Goal: Task Accomplishment & Management: Complete application form

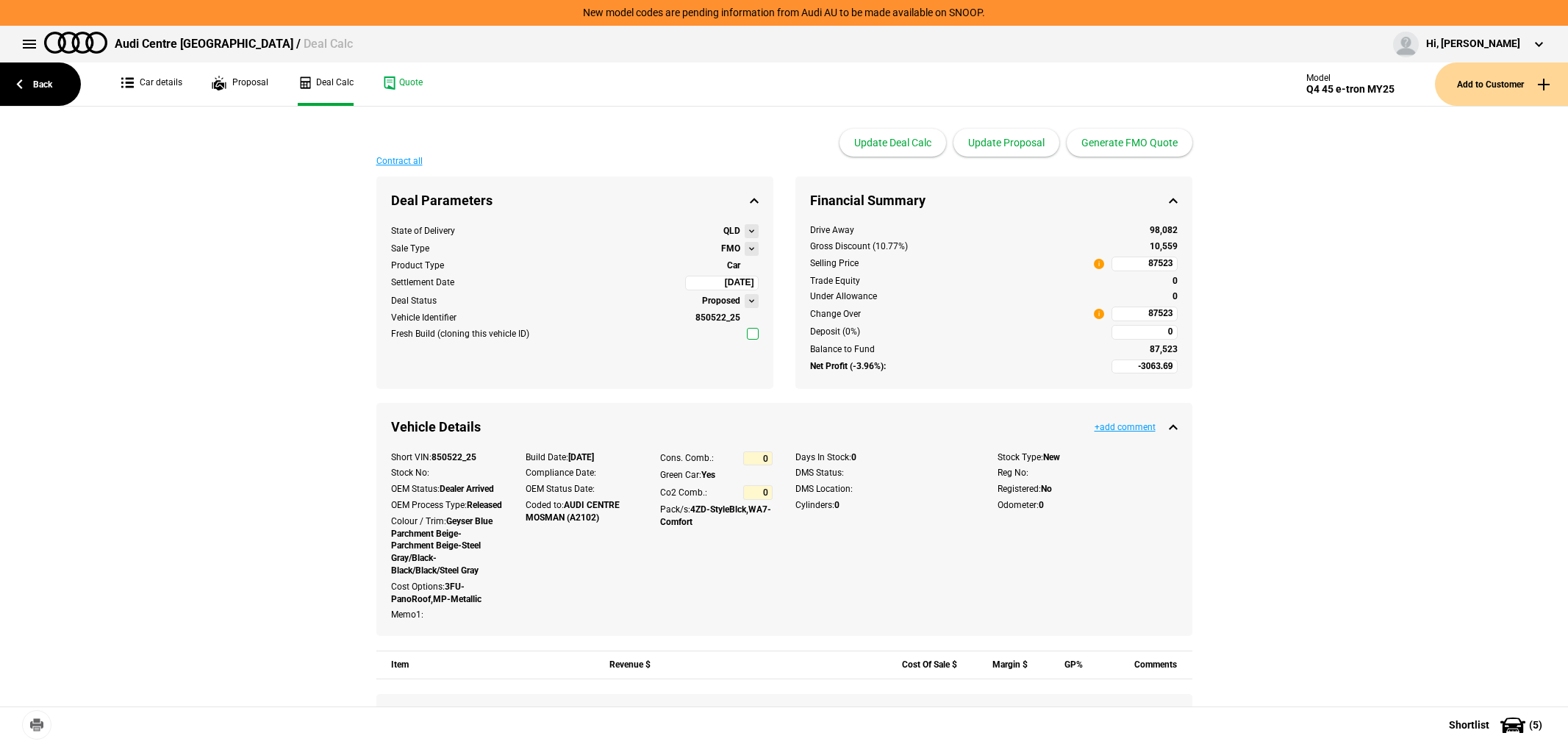
click at [45, 72] on link "Back" at bounding box center [40, 84] width 81 height 44
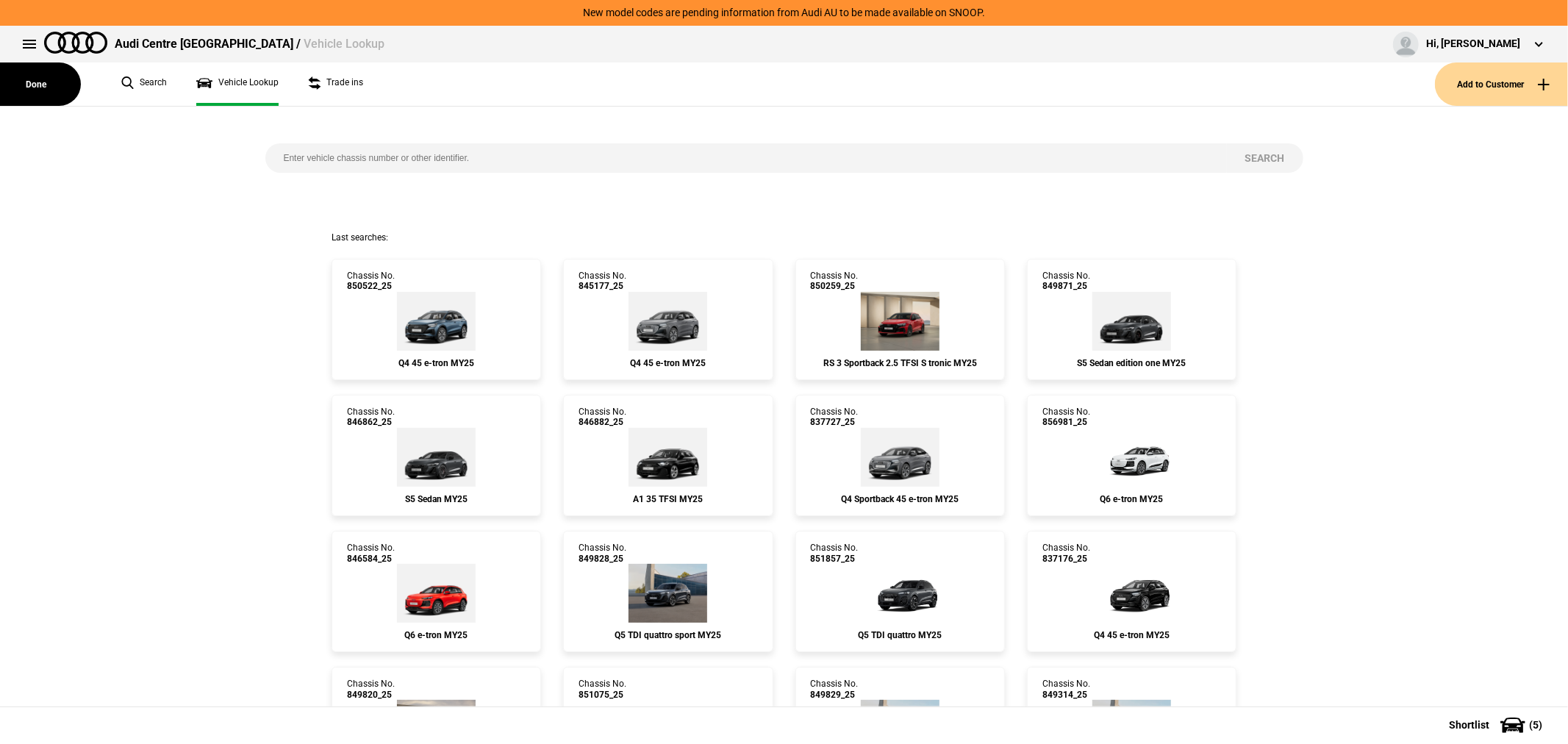
click at [1519, 77] on button "Add to Customer" at bounding box center [1502, 84] width 133 height 44
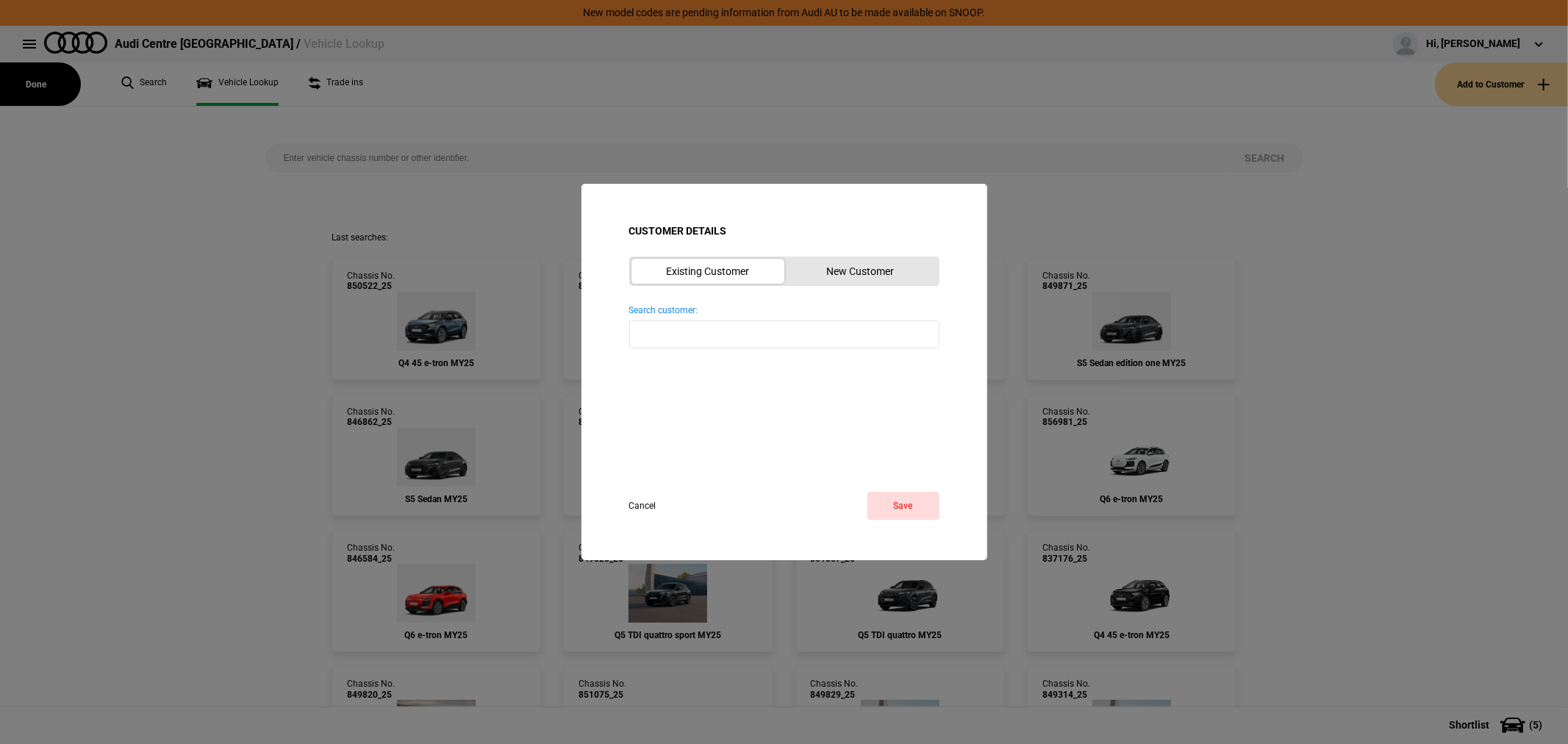
click at [871, 278] on button "New Customer" at bounding box center [861, 271] width 153 height 25
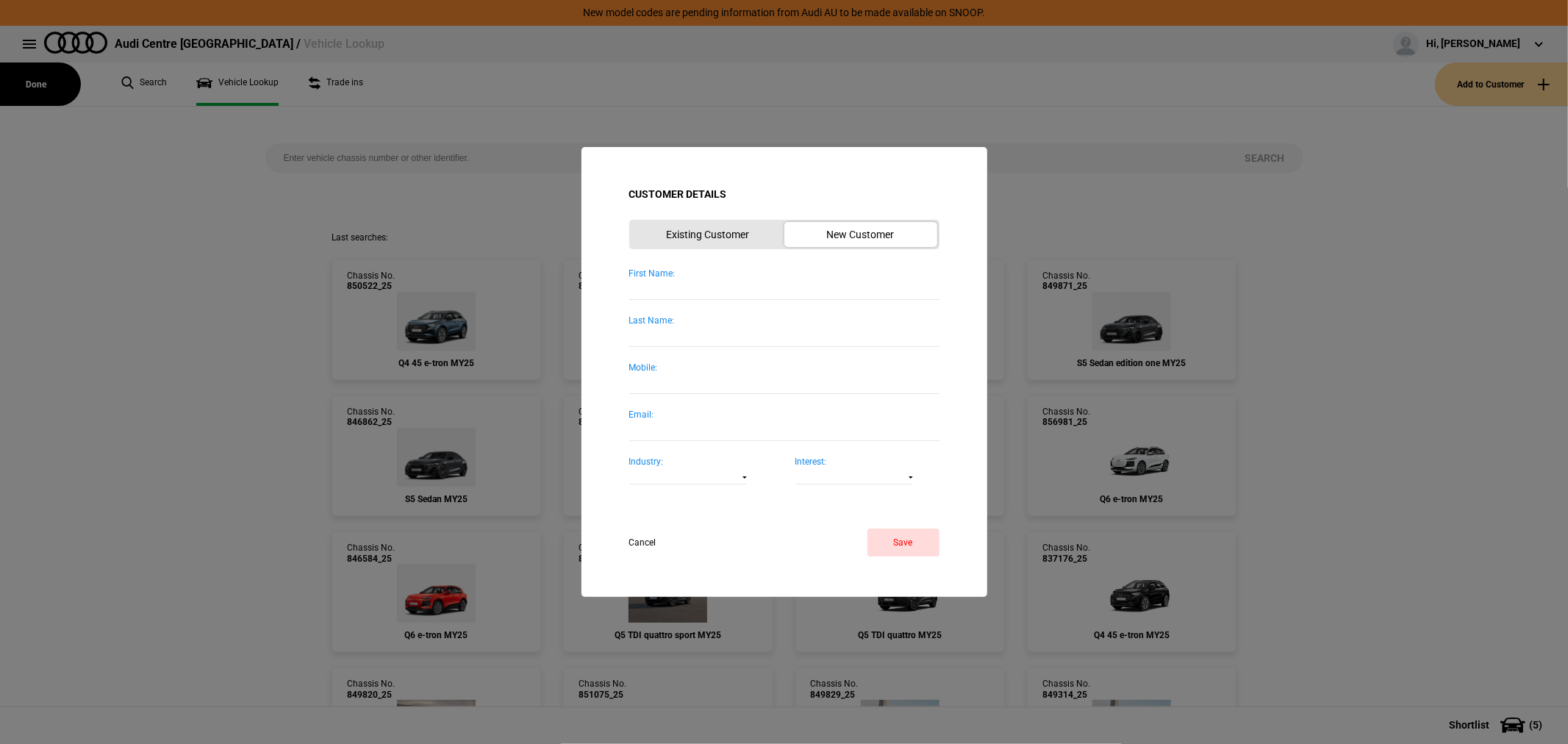
click at [694, 275] on div "First Name:" at bounding box center [784, 274] width 310 height 12
click at [694, 280] on input "First Name:" at bounding box center [784, 290] width 310 height 20
type input "k"
type input "[PERSON_NAME]"
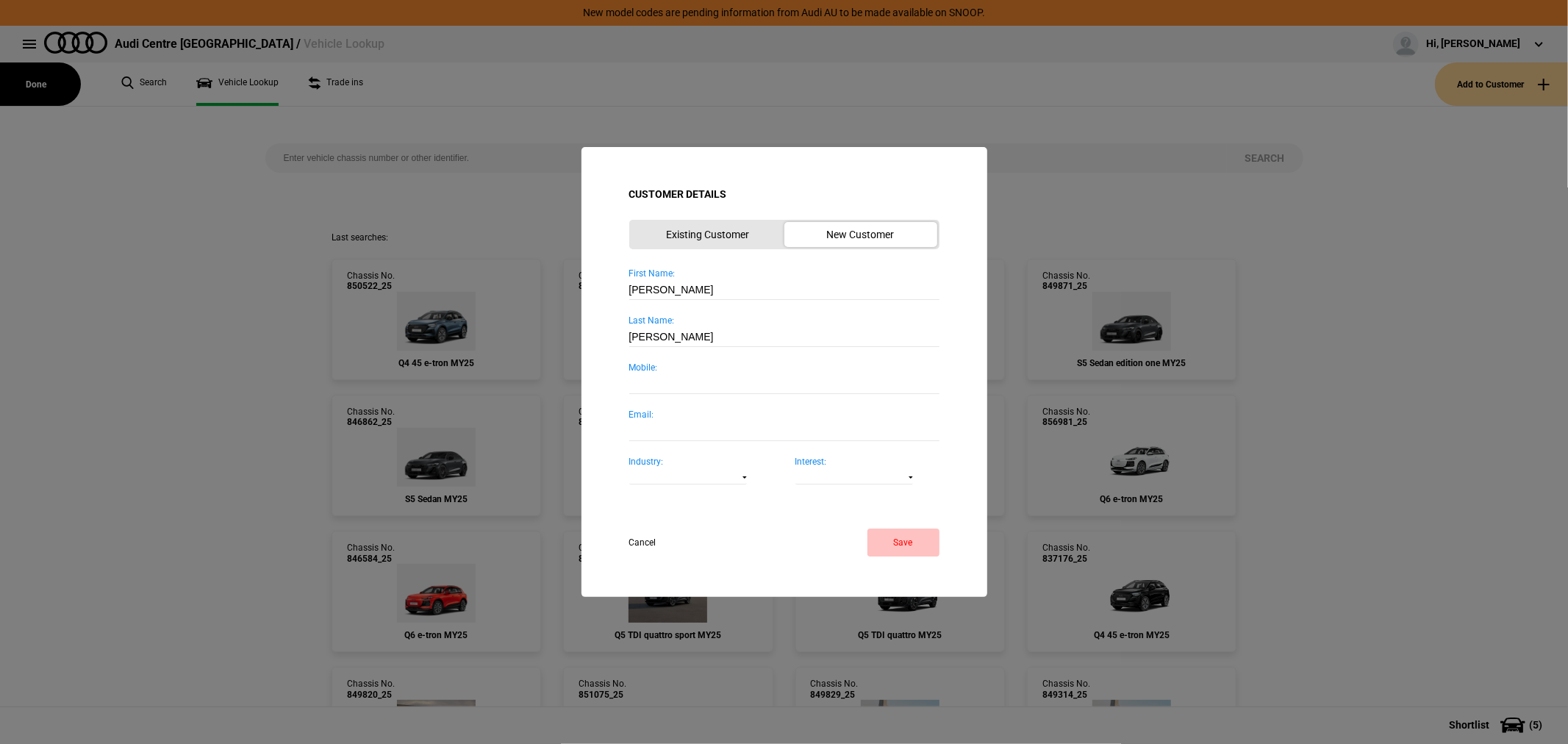
click at [900, 544] on button "Save" at bounding box center [904, 543] width 72 height 28
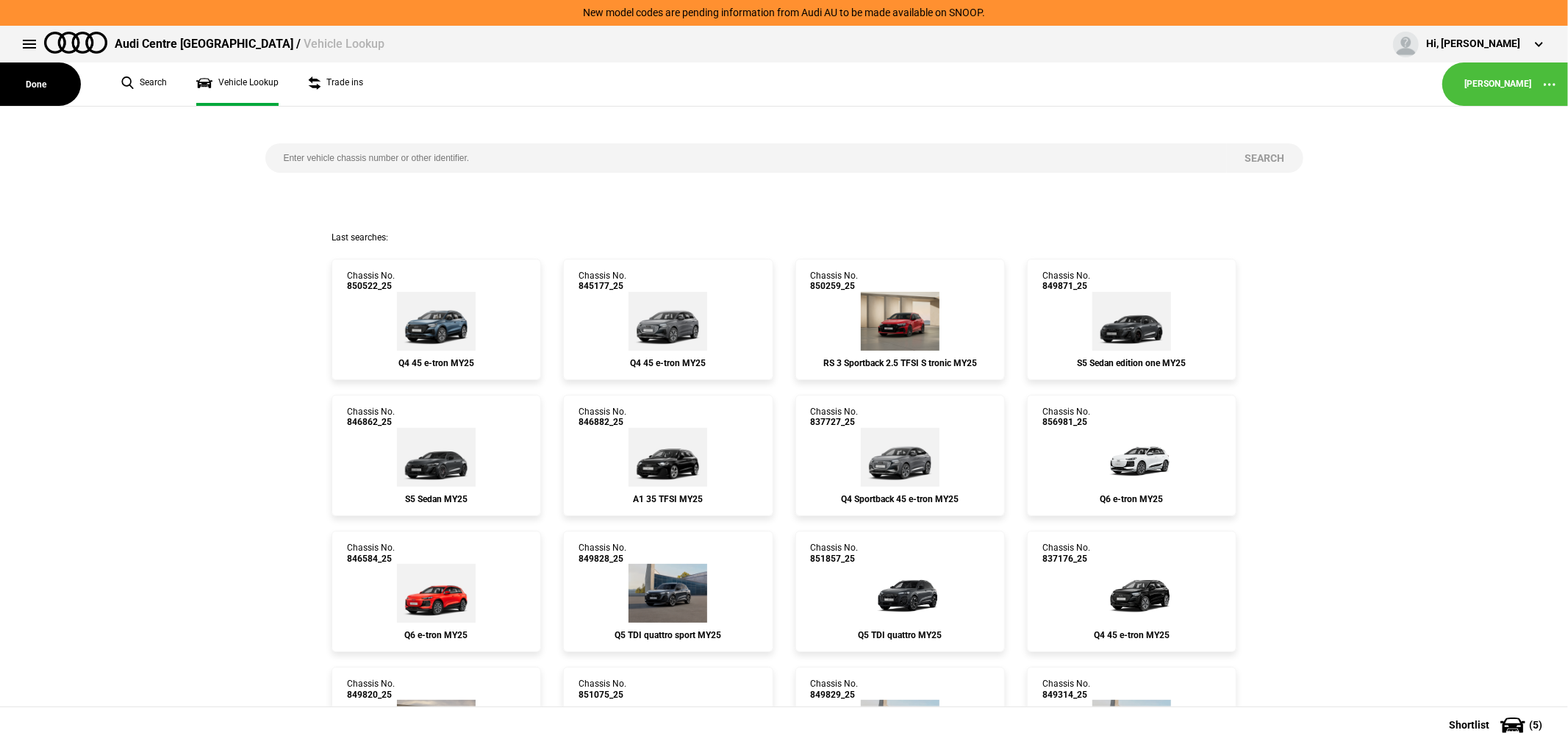
click at [807, 157] on input "search" at bounding box center [747, 158] width 962 height 30
type input "854131"
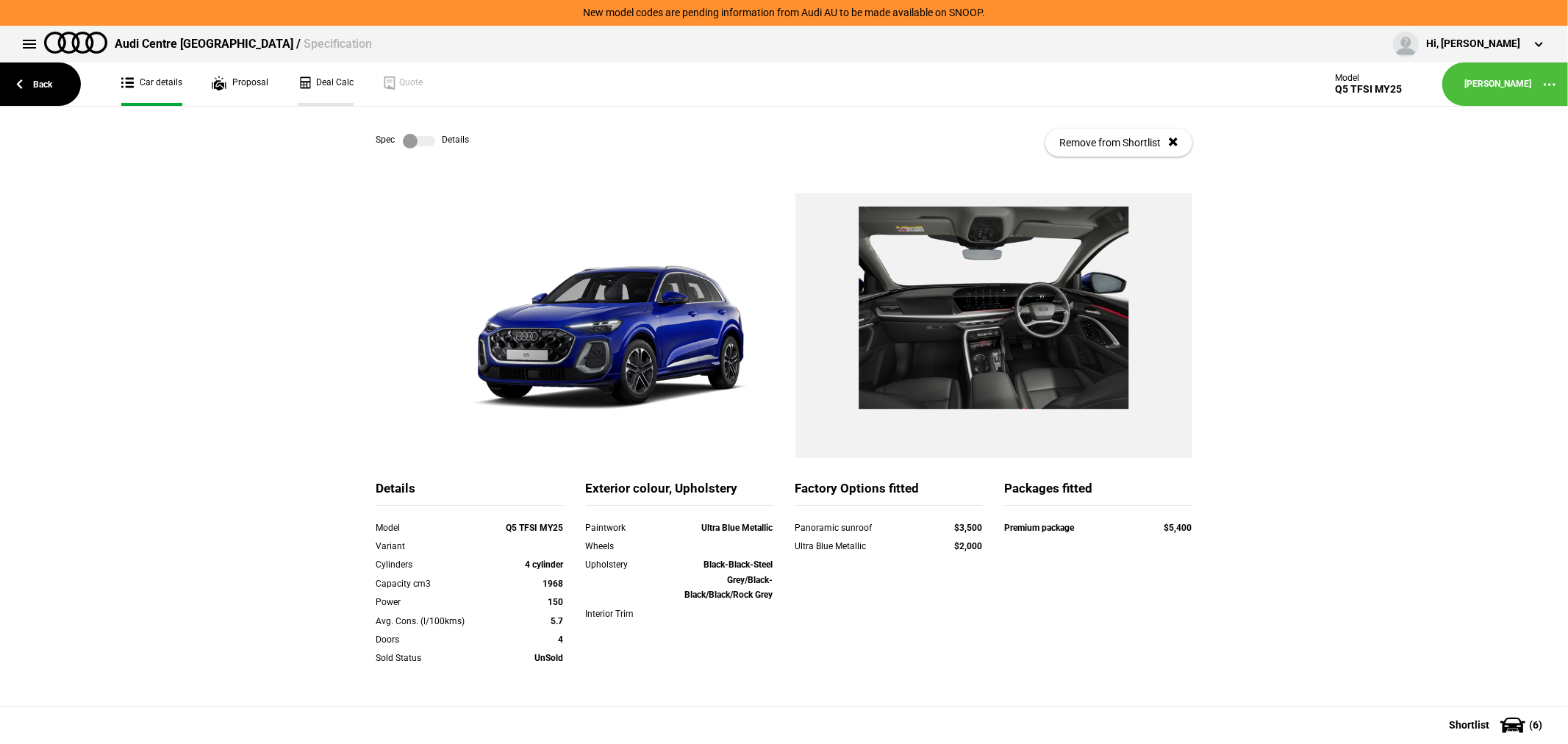
click at [326, 72] on link "Deal Calc" at bounding box center [326, 84] width 56 height 44
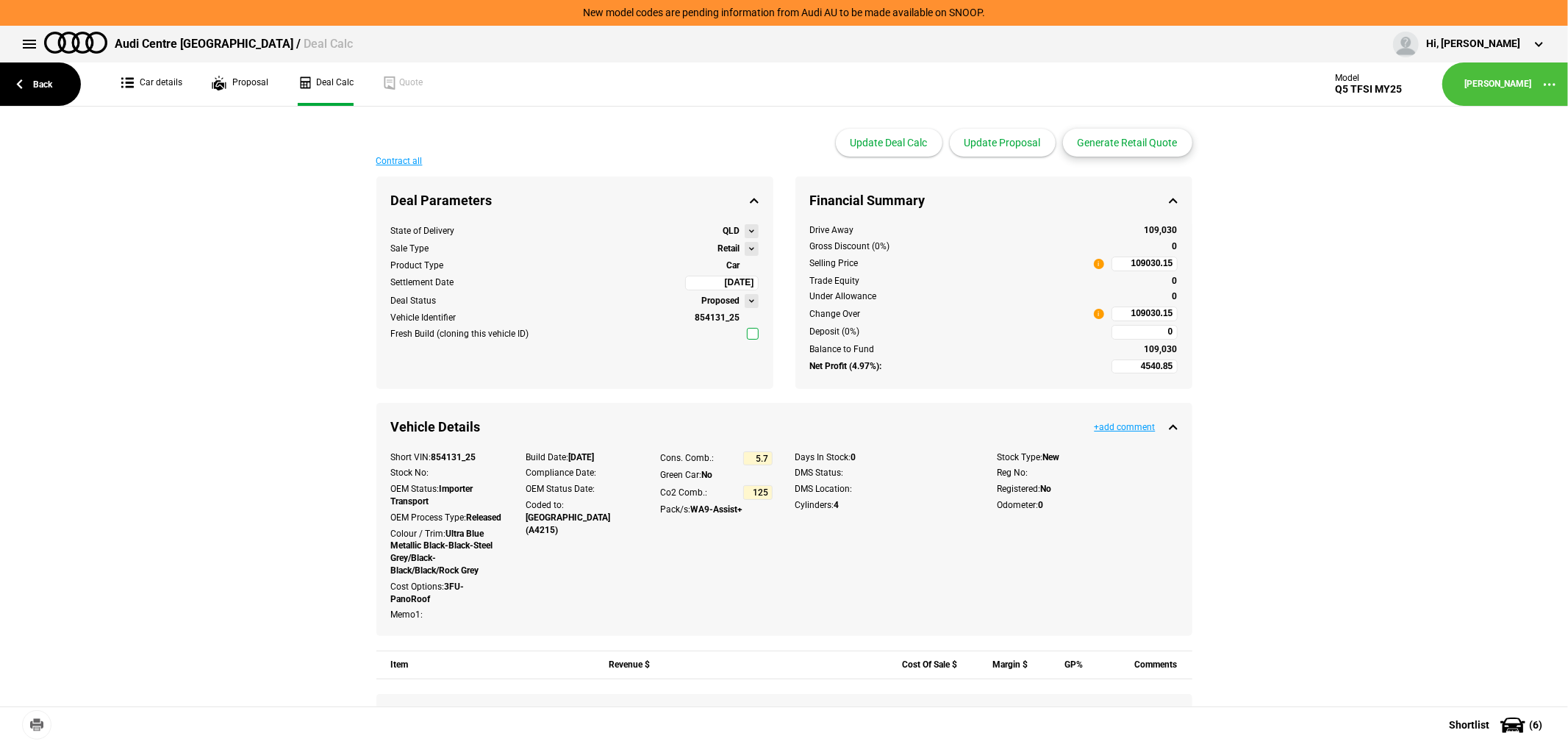
click at [1131, 142] on button "Generate Retail Quote" at bounding box center [1127, 142] width 129 height 28
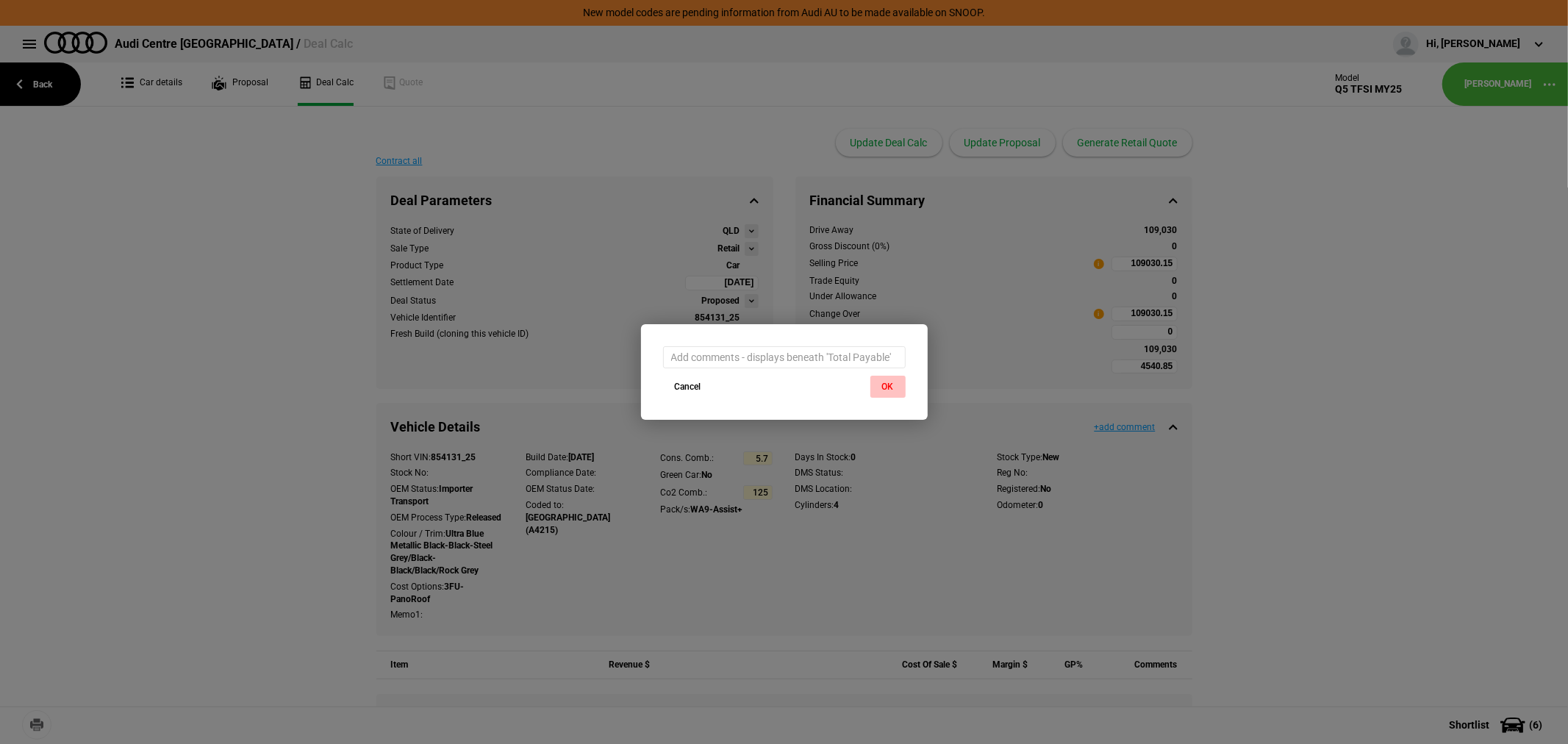
click at [890, 379] on button "OK" at bounding box center [888, 386] width 35 height 22
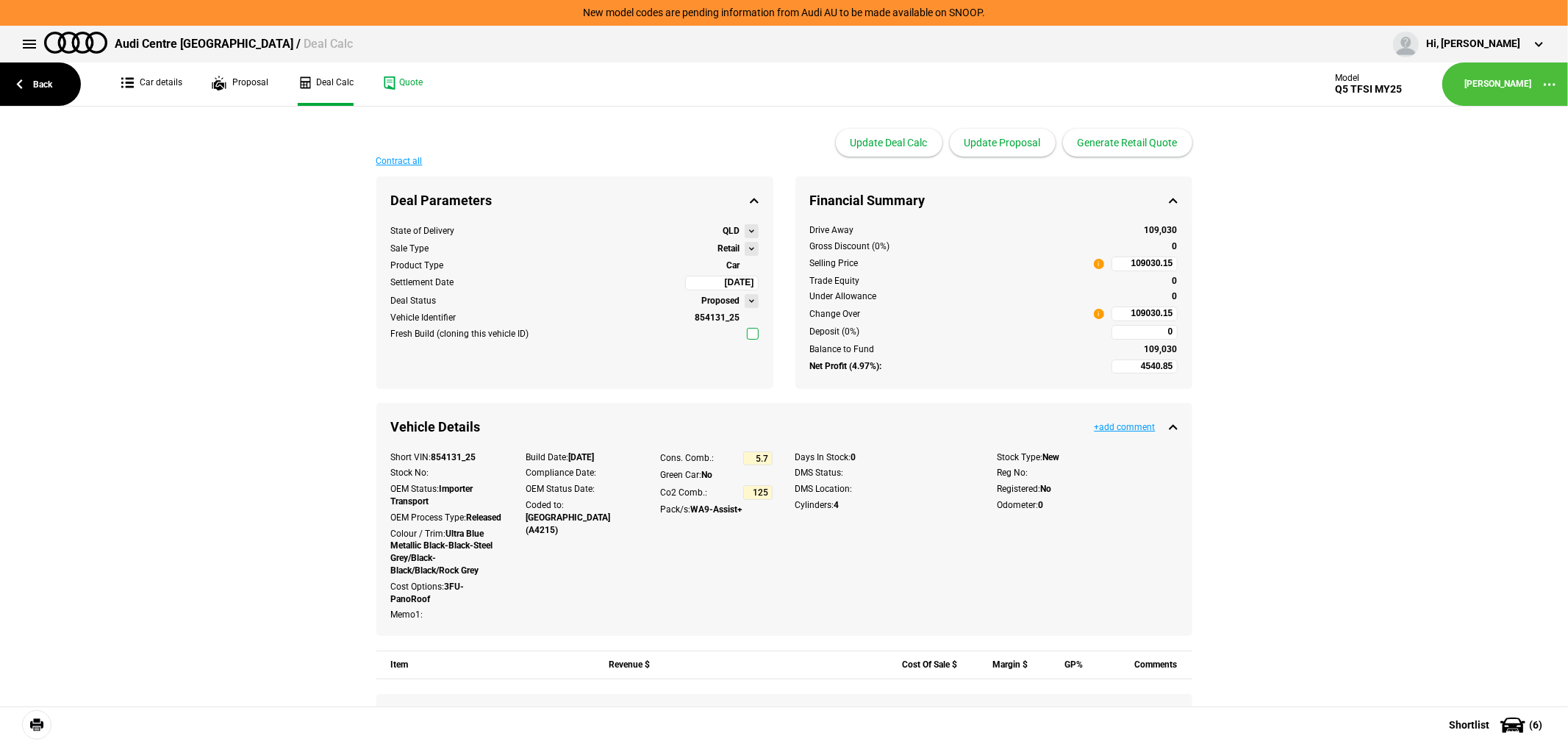
click at [39, 717] on link at bounding box center [37, 725] width 30 height 30
click at [394, 81] on link "Quote" at bounding box center [403, 84] width 39 height 44
click at [48, 76] on link "Back" at bounding box center [40, 84] width 81 height 44
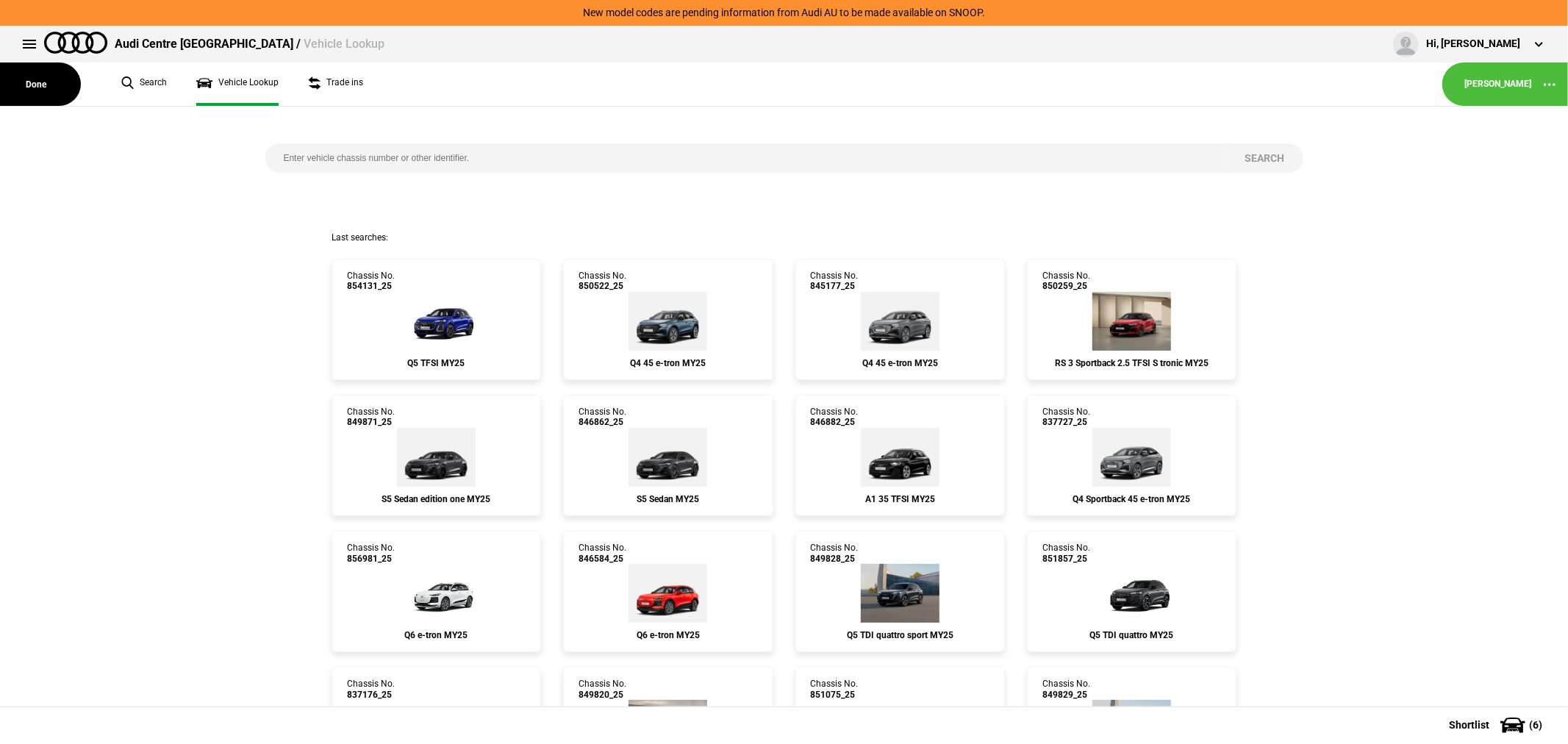
click at [567, 157] on input "search" at bounding box center [747, 158] width 962 height 30
type input "849846"
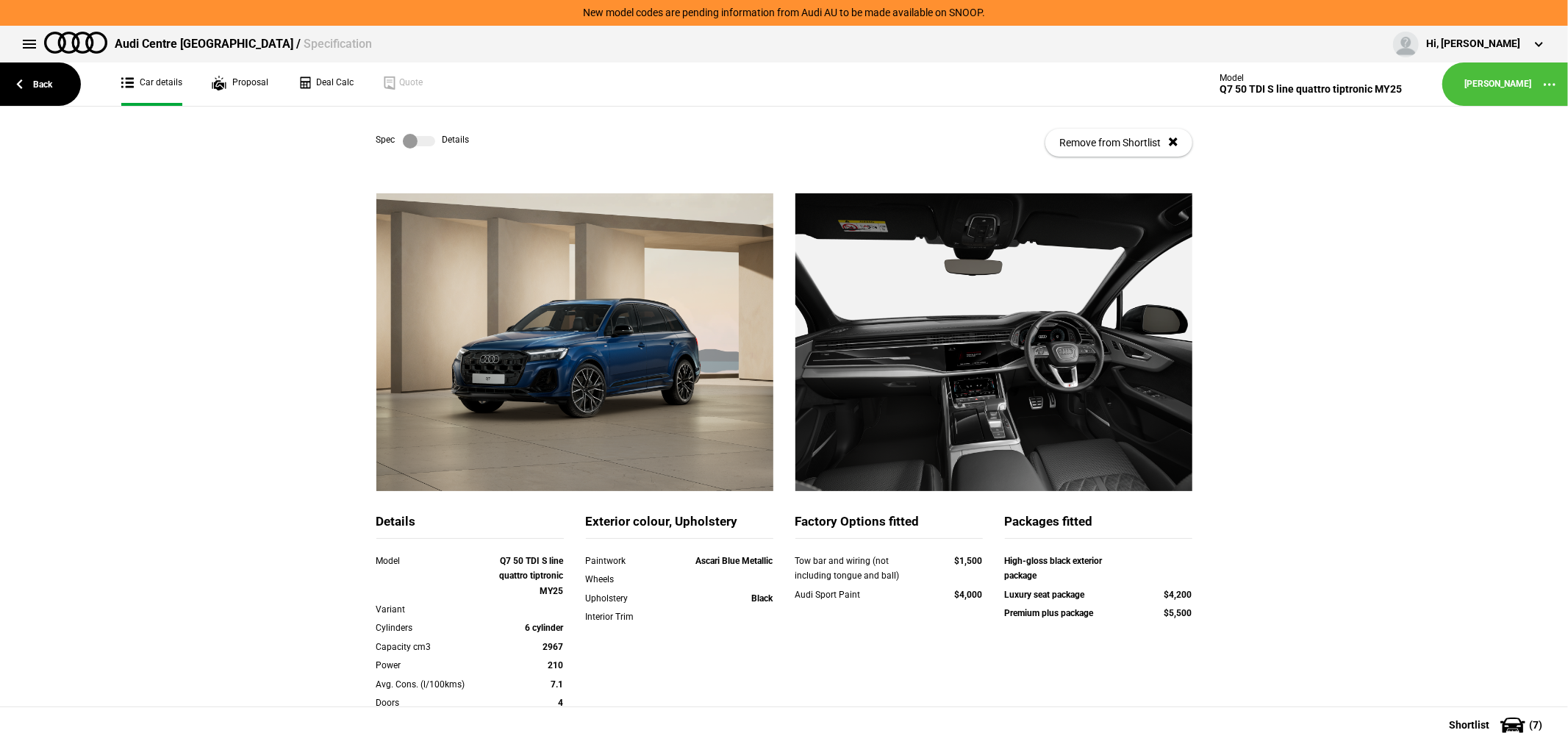
click at [405, 137] on label at bounding box center [419, 141] width 32 height 15
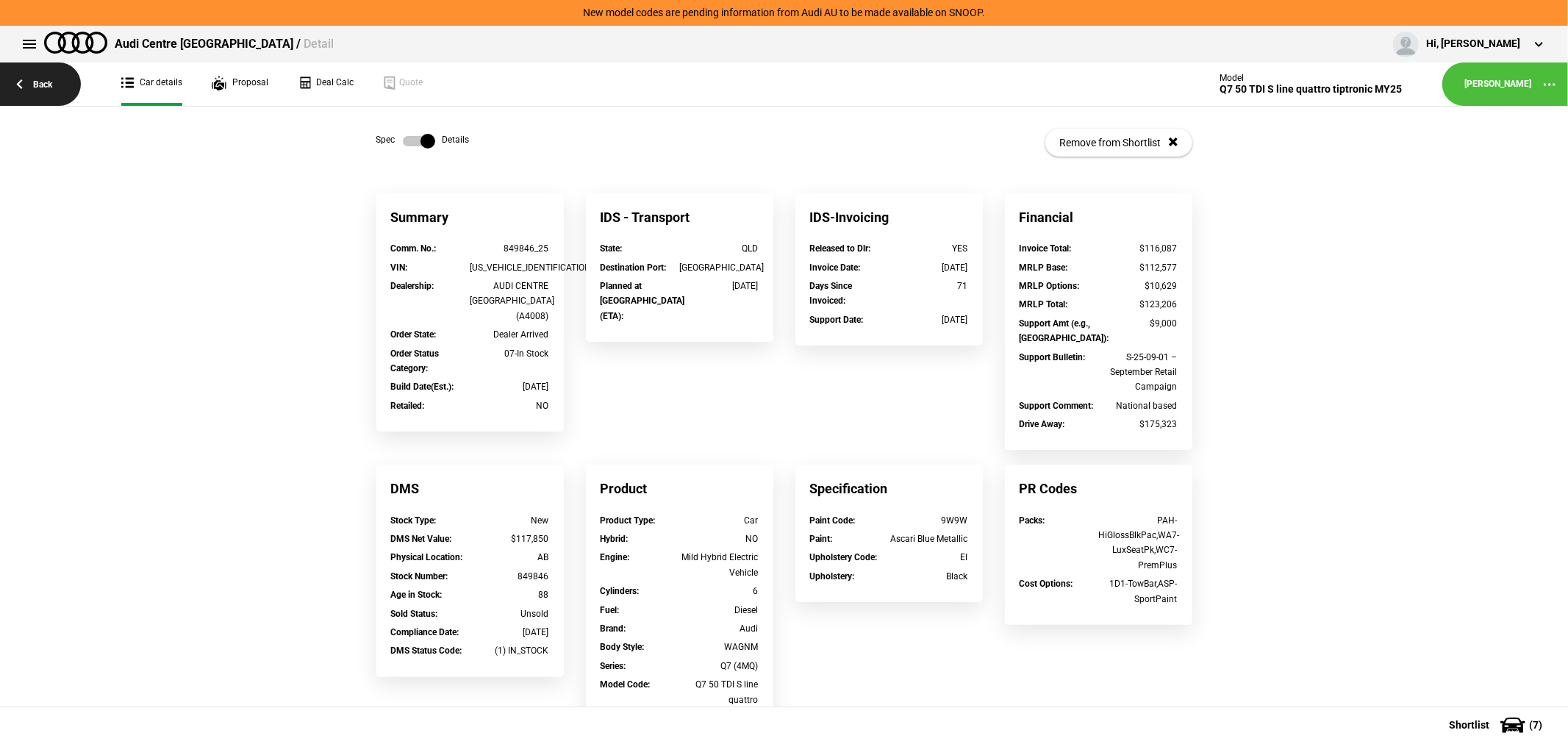
click at [45, 81] on link "Back" at bounding box center [40, 84] width 81 height 44
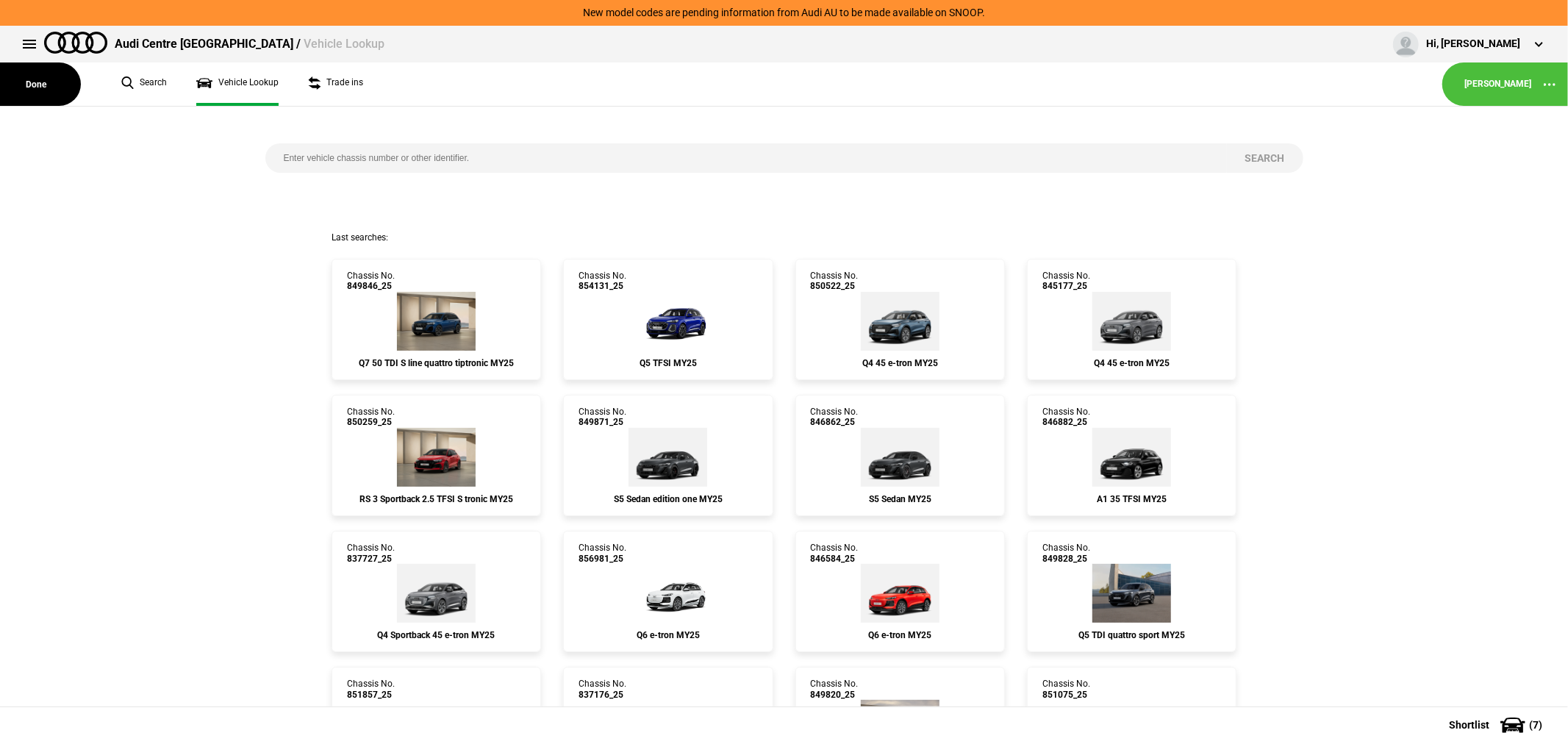
click at [45, 81] on button "Done" at bounding box center [40, 84] width 81 height 44
